Goal: Navigation & Orientation: Find specific page/section

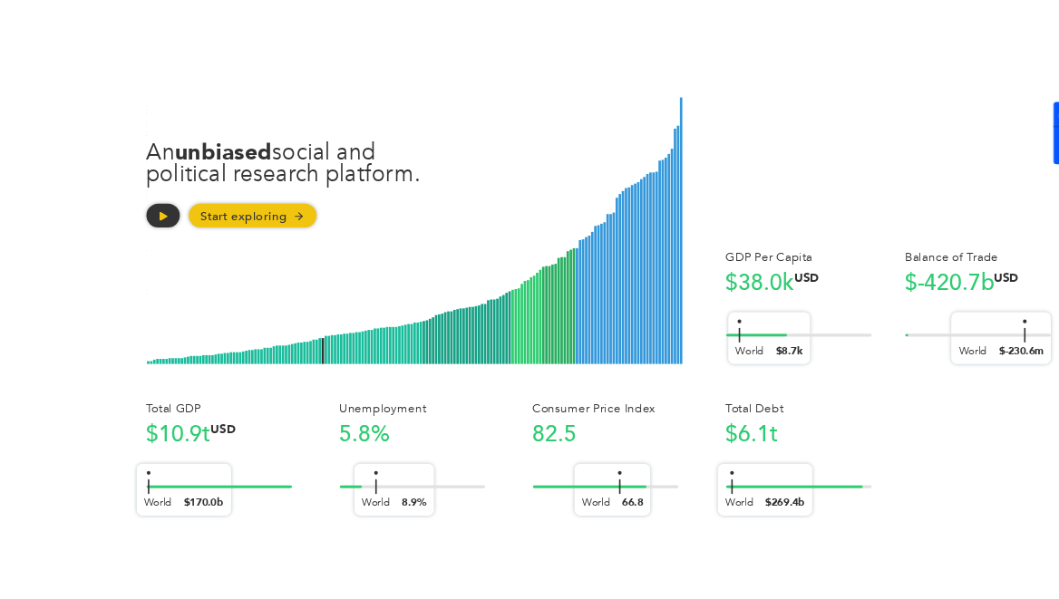
scroll to position [189, 0]
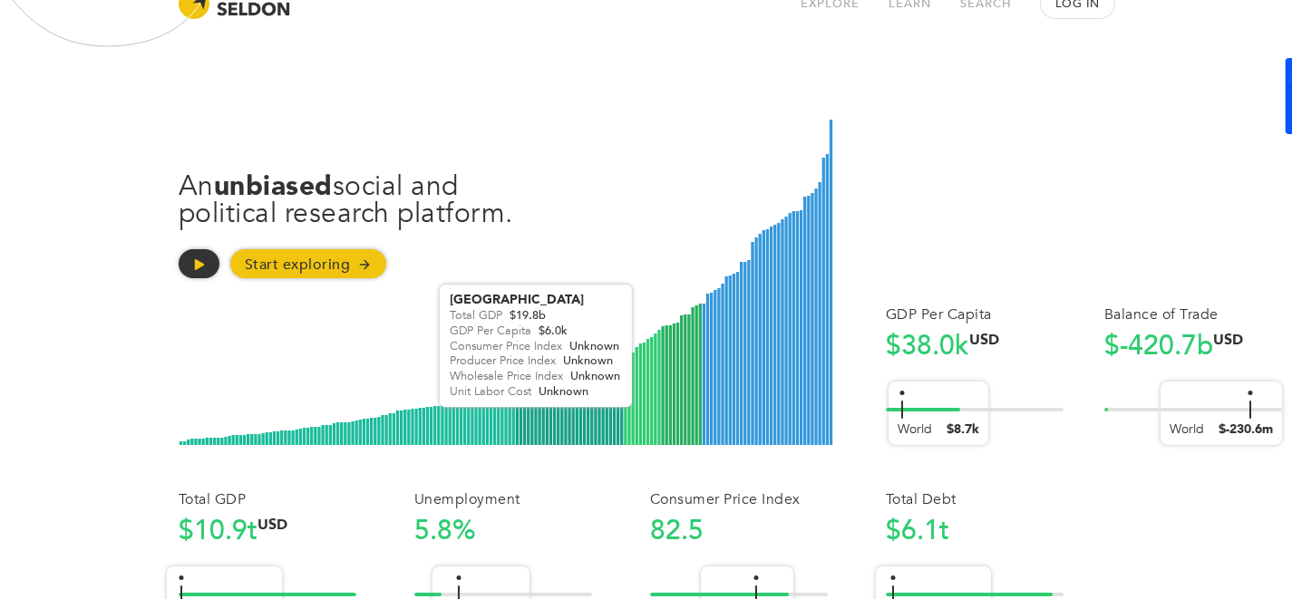
scroll to position [0, 0]
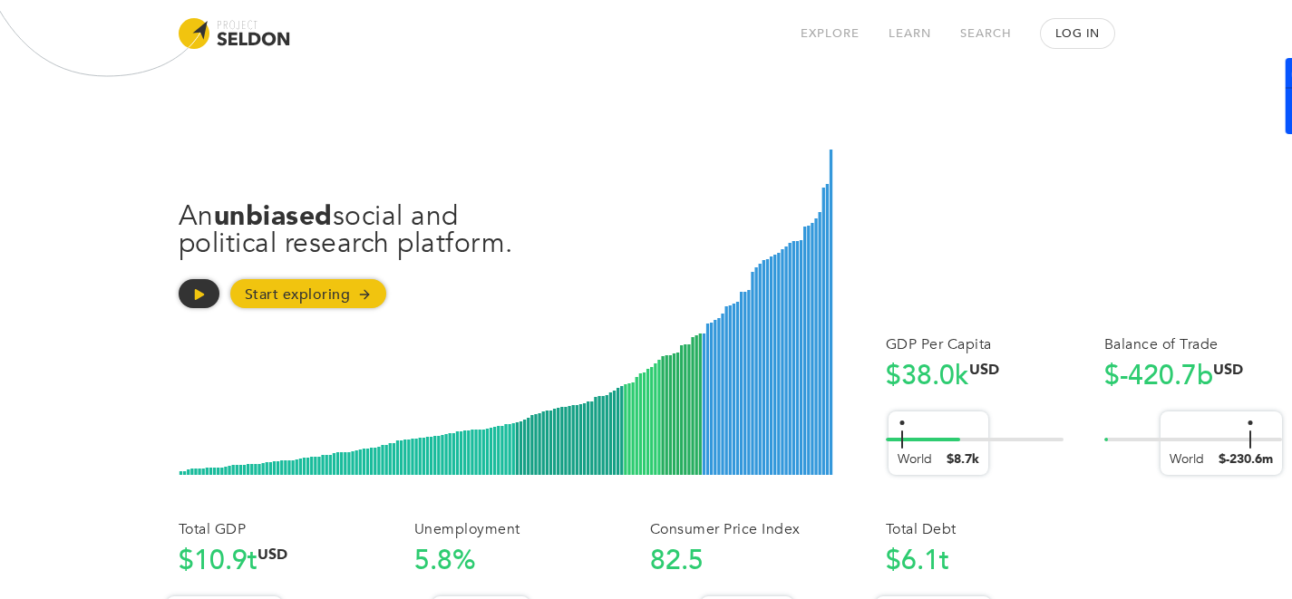
drag, startPoint x: 233, startPoint y: 19, endPoint x: 222, endPoint y: 20, distance: 10.9
click at [233, 19] on div at bounding box center [235, 33] width 112 height 31
click at [177, 24] on header "Explore Learn Search Log In" at bounding box center [646, 33] width 1292 height 67
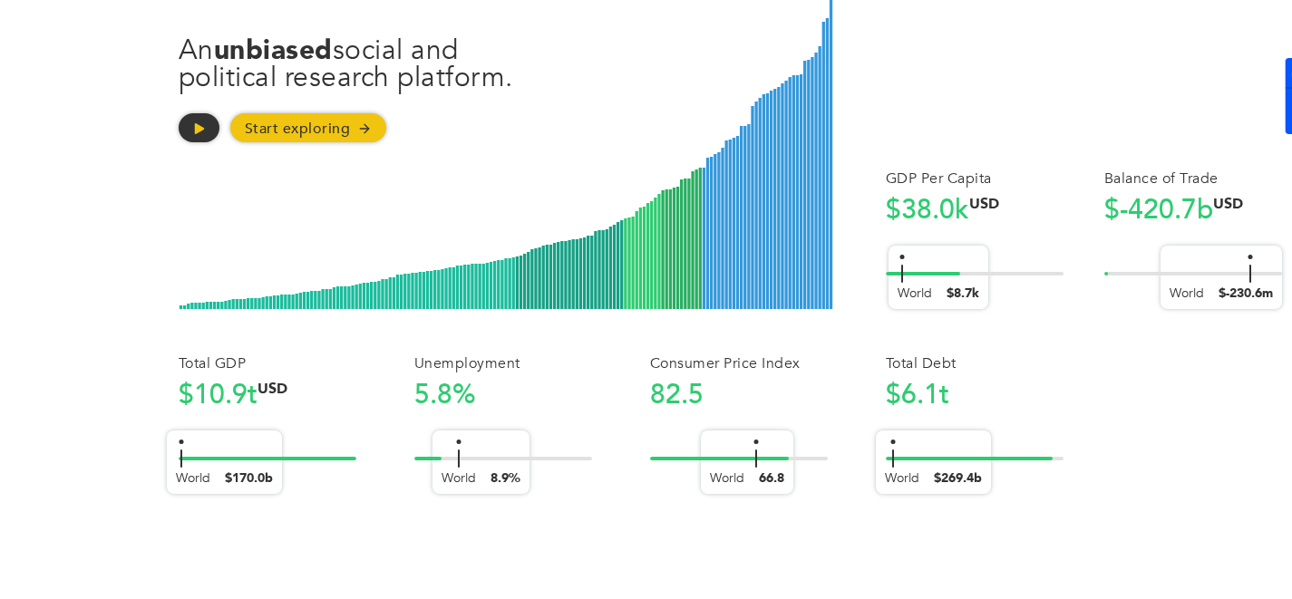
scroll to position [189, 0]
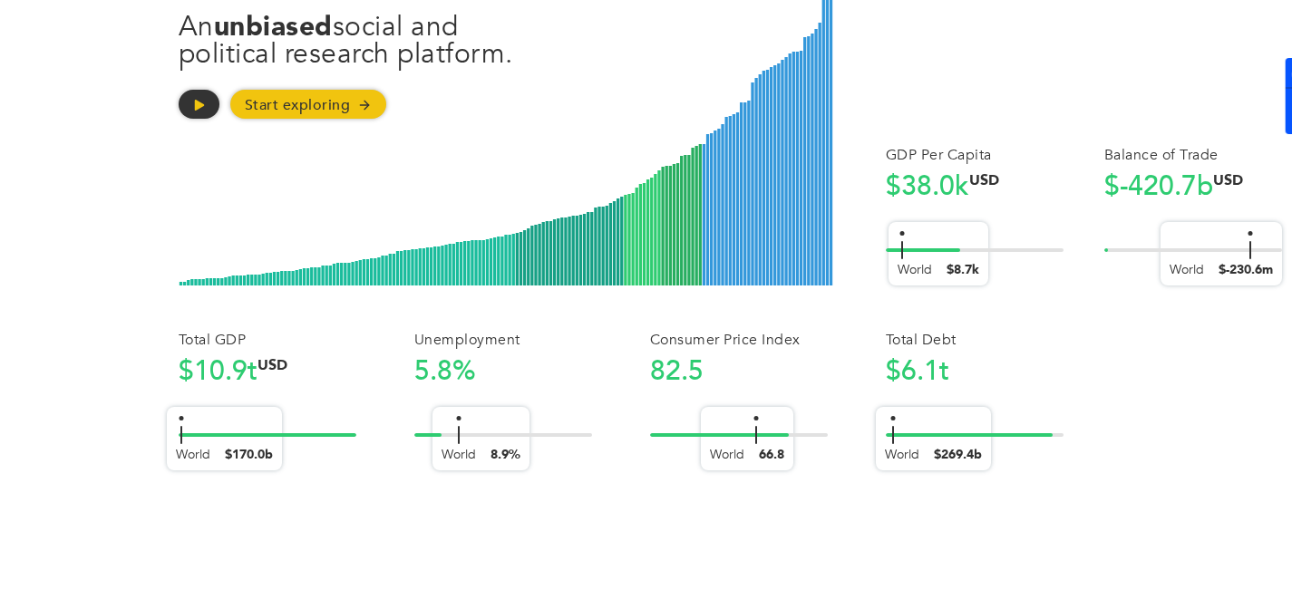
drag, startPoint x: 192, startPoint y: 33, endPoint x: 313, endPoint y: 34, distance: 120.6
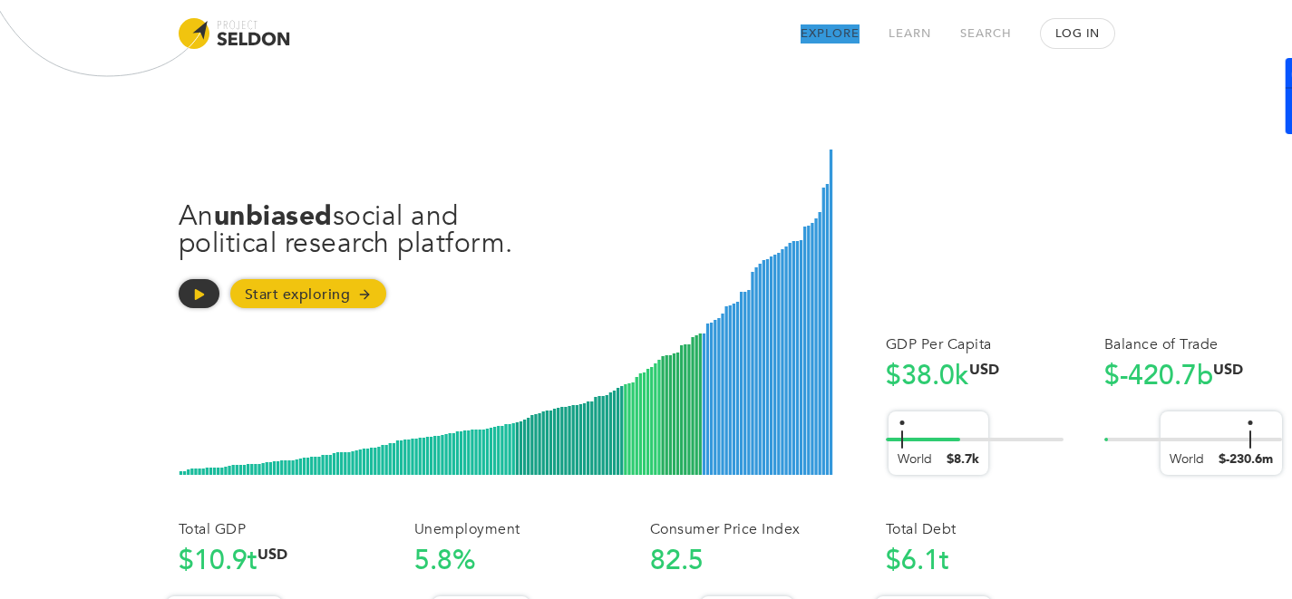
click at [829, 29] on link "Explore" at bounding box center [829, 33] width 59 height 19
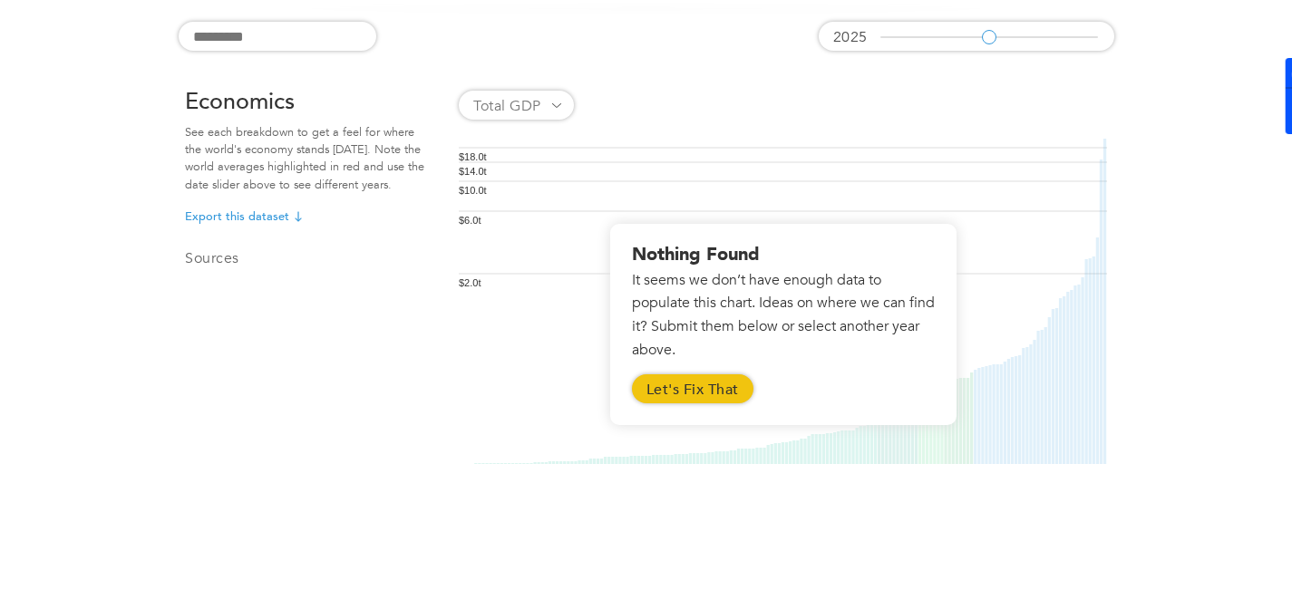
scroll to position [1339, 0]
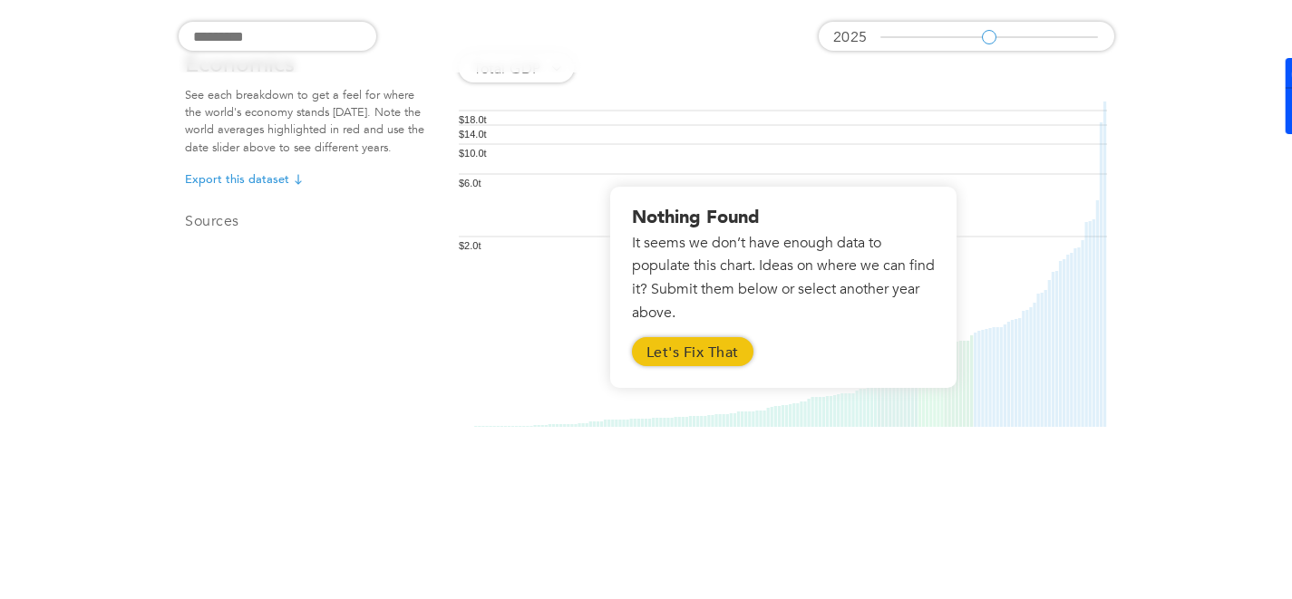
click at [702, 370] on div "Nothing Found It seems we don’t have enough data to populate this chart. Ideas …" at bounding box center [783, 287] width 346 height 201
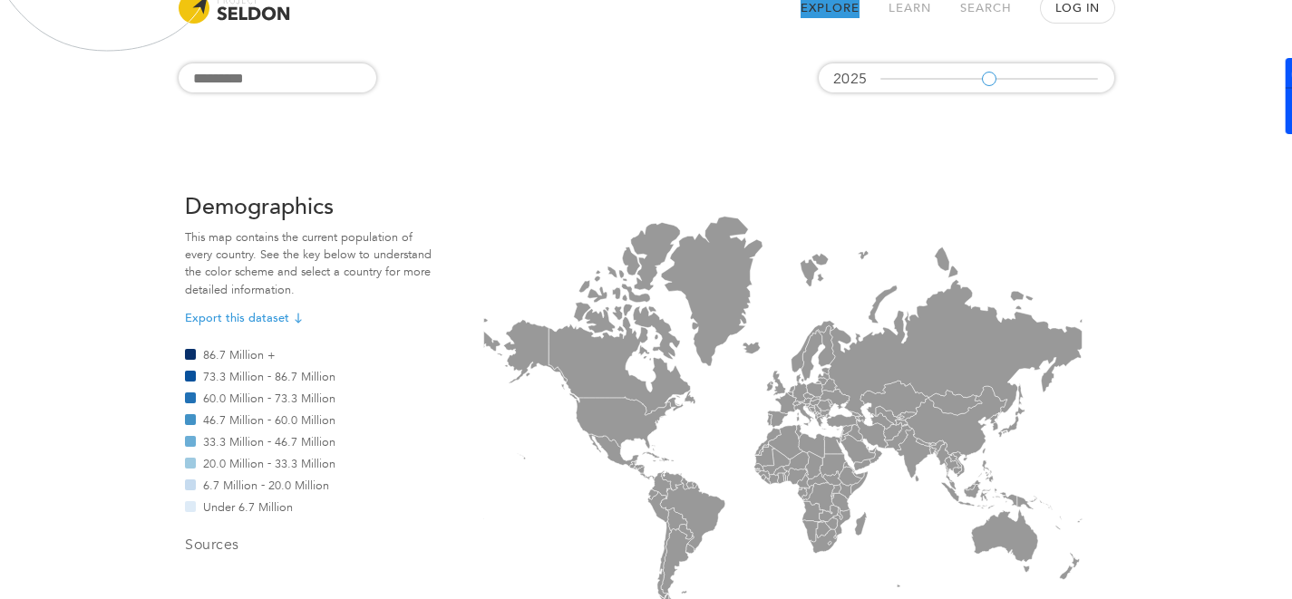
scroll to position [0, 0]
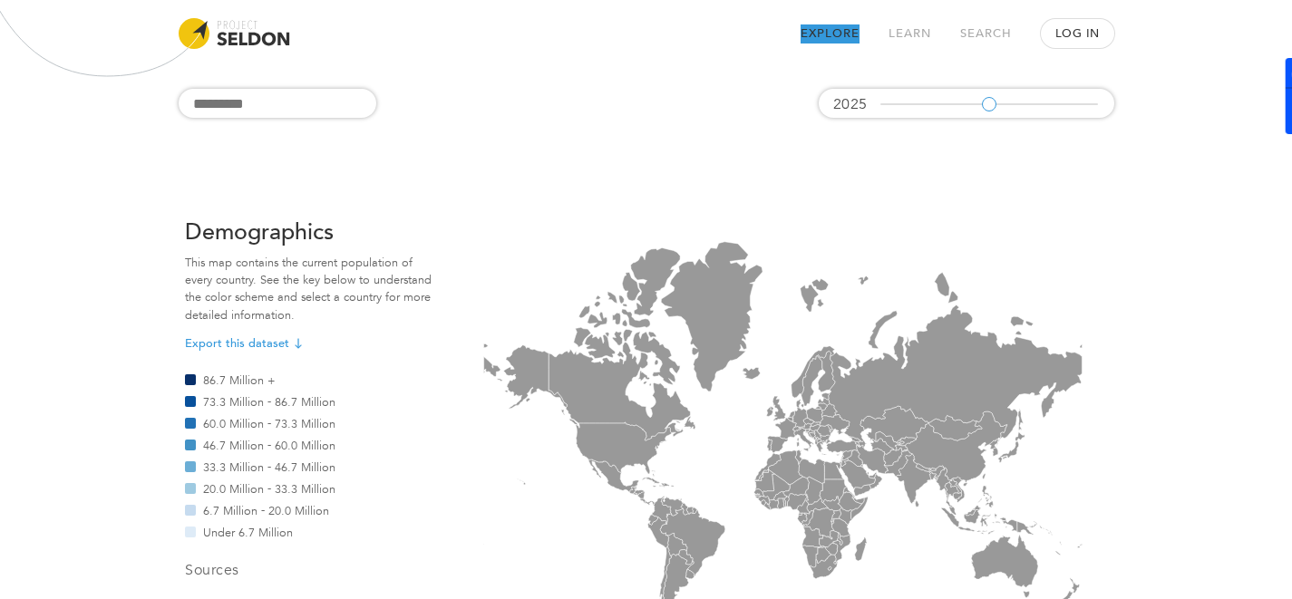
click at [228, 43] on div at bounding box center [235, 33] width 112 height 31
